Goal: Transaction & Acquisition: Download file/media

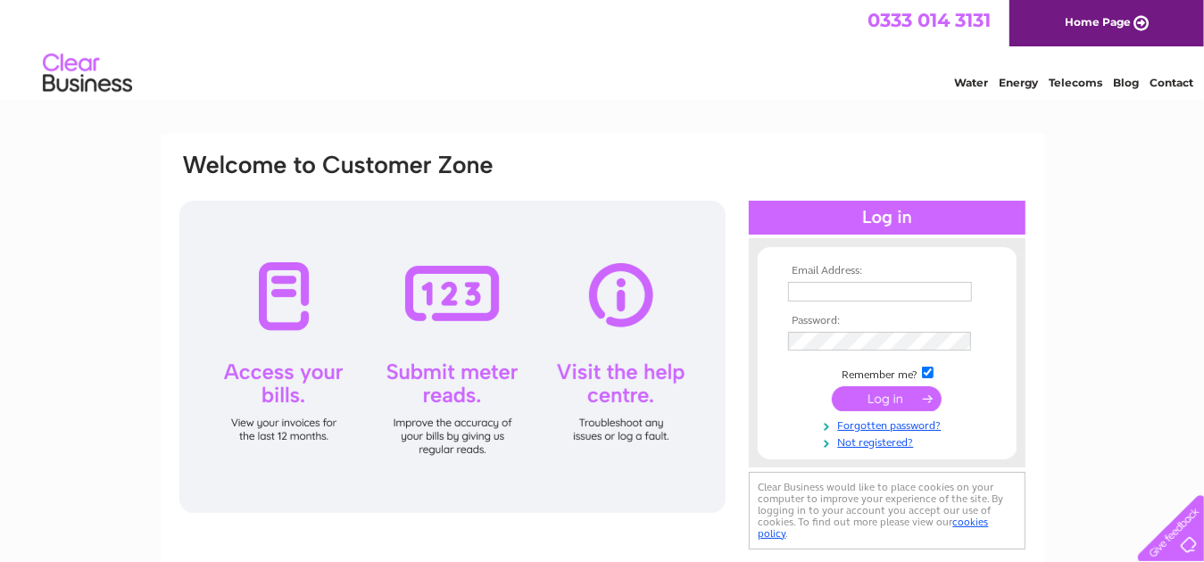
type input "[EMAIL_ADDRESS][DOMAIN_NAME]"
click at [914, 404] on input "submit" at bounding box center [887, 399] width 110 height 25
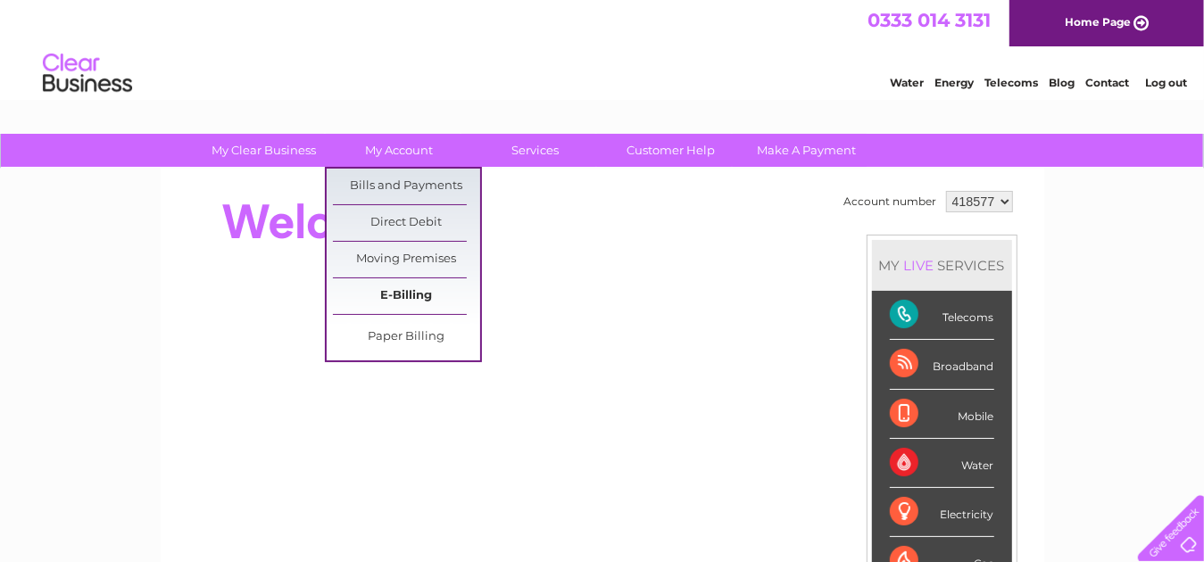
click at [416, 284] on link "E-Billing" at bounding box center [406, 297] width 147 height 36
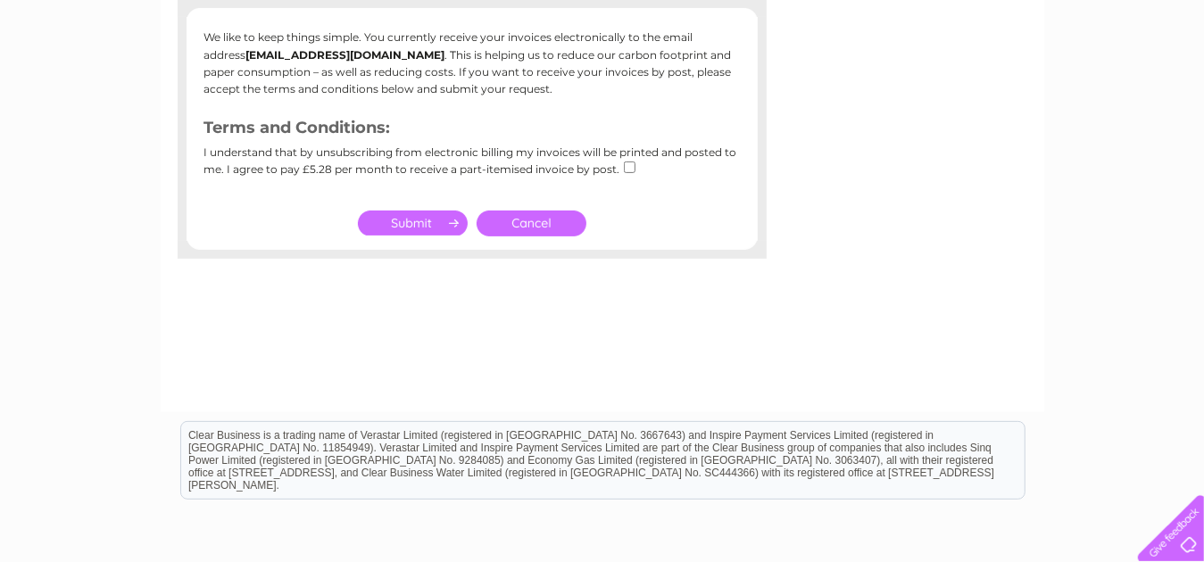
scroll to position [268, 0]
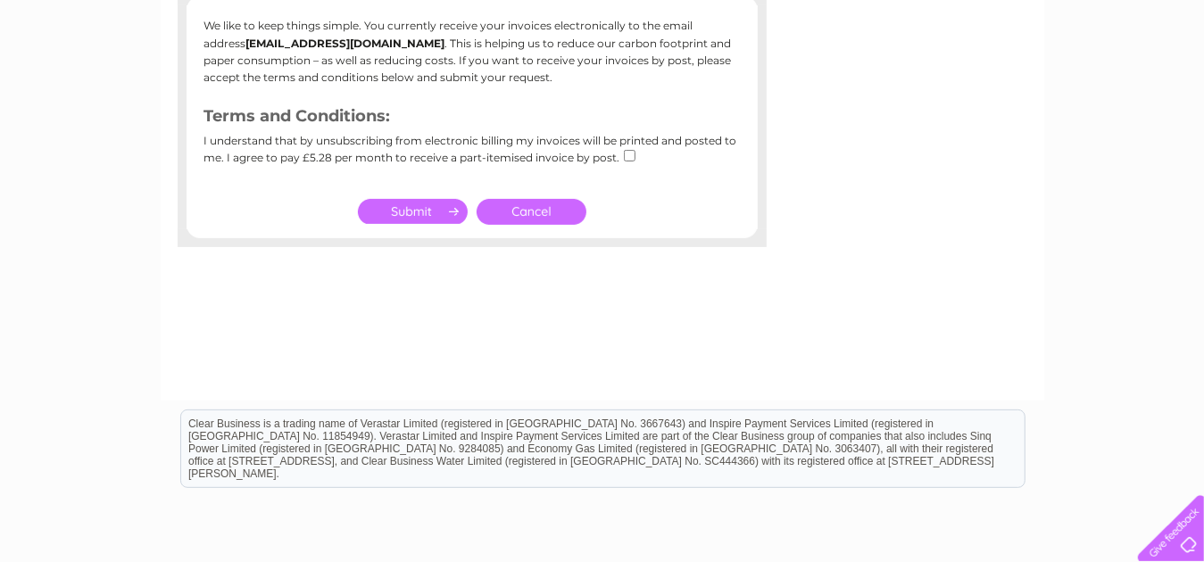
click at [554, 208] on link "Cancel" at bounding box center [532, 212] width 110 height 26
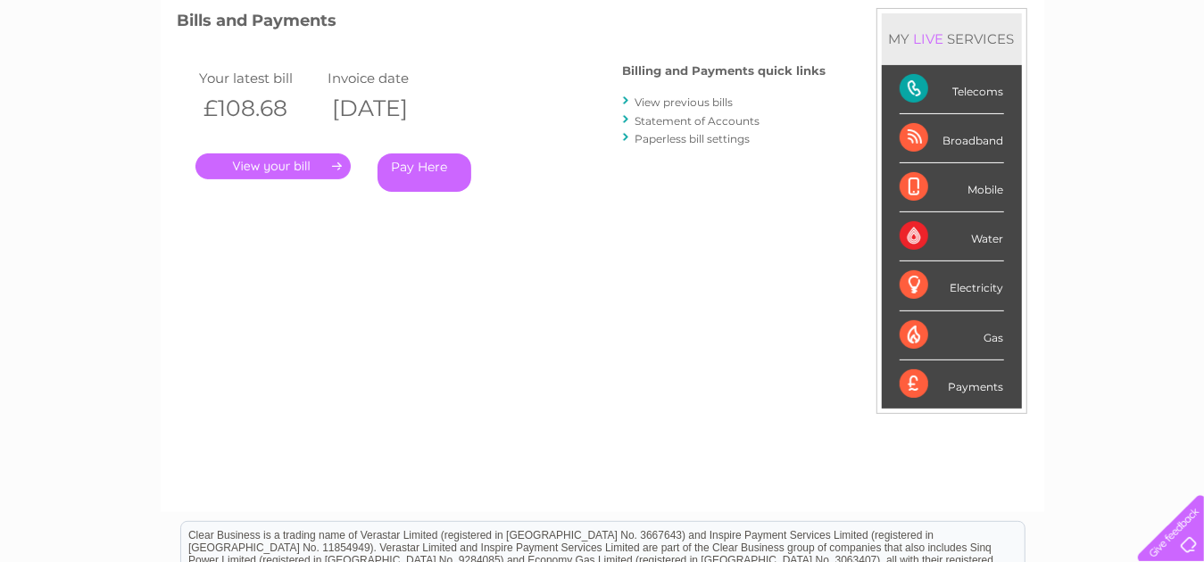
scroll to position [179, 0]
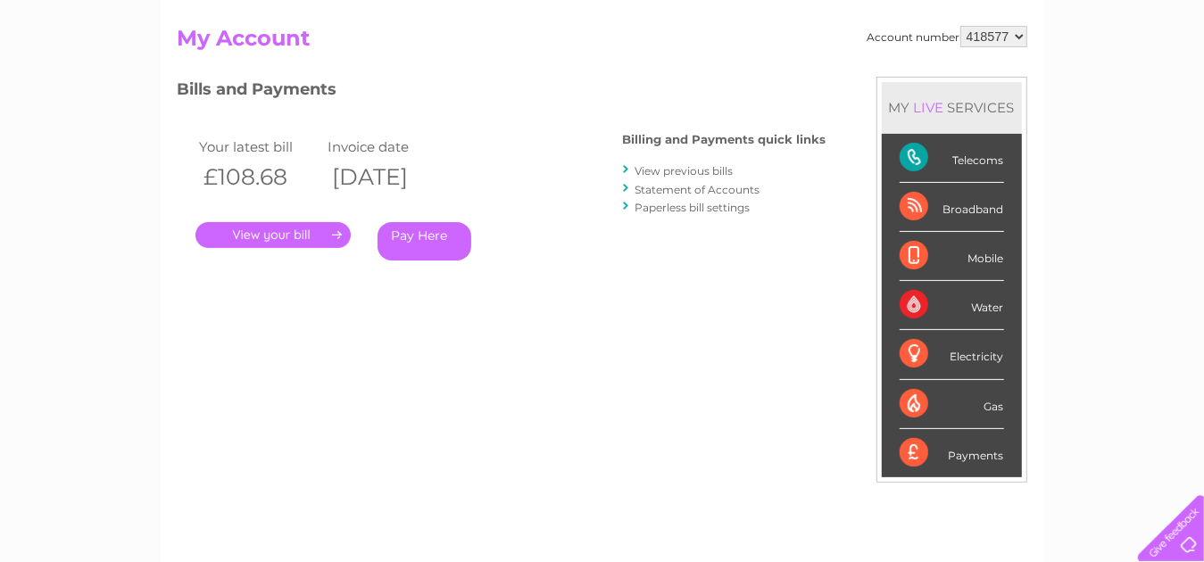
click at [271, 246] on link "." at bounding box center [273, 235] width 155 height 26
click at [722, 164] on link "View previous bills" at bounding box center [685, 170] width 98 height 13
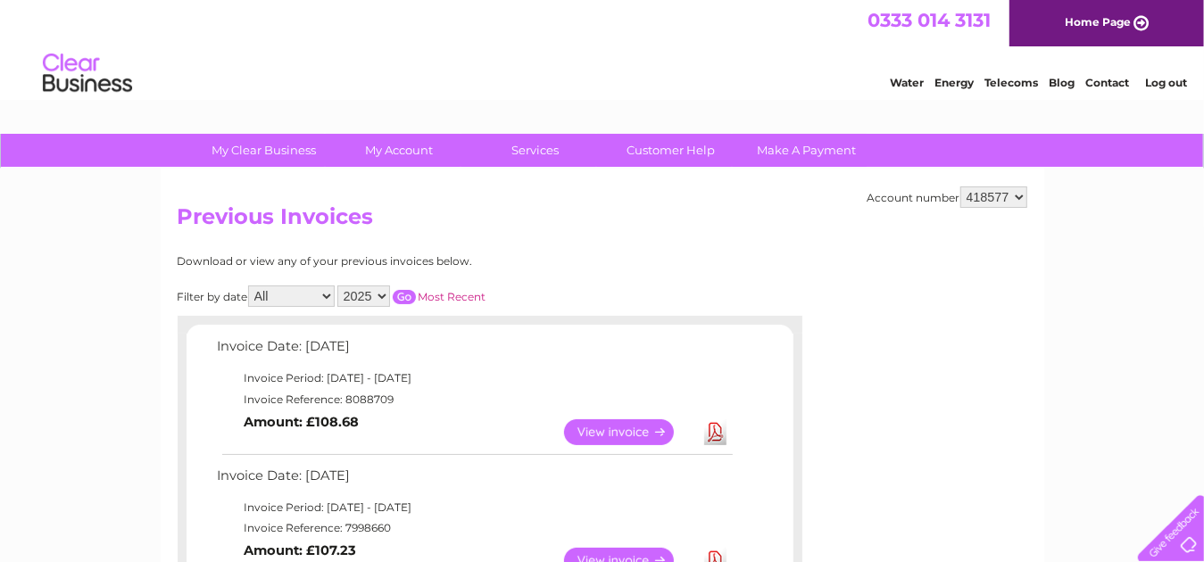
scroll to position [179, 0]
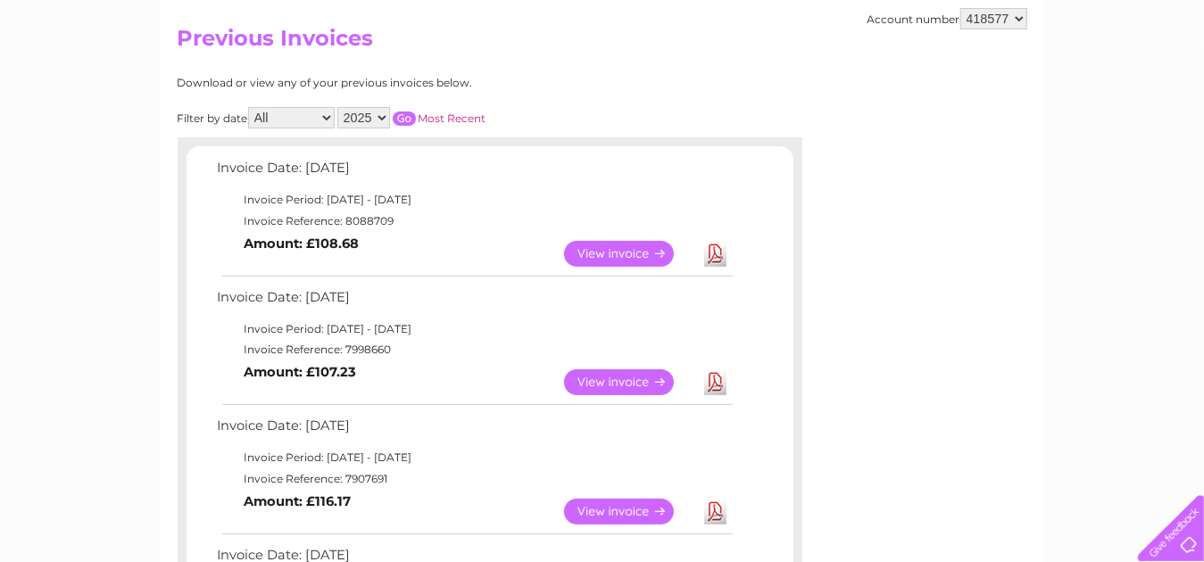
click at [715, 507] on link "Download" at bounding box center [715, 512] width 22 height 26
click at [721, 388] on link "Download" at bounding box center [715, 383] width 22 height 26
click at [711, 255] on link "Download" at bounding box center [715, 254] width 22 height 26
